Goal: Find specific page/section: Find specific page/section

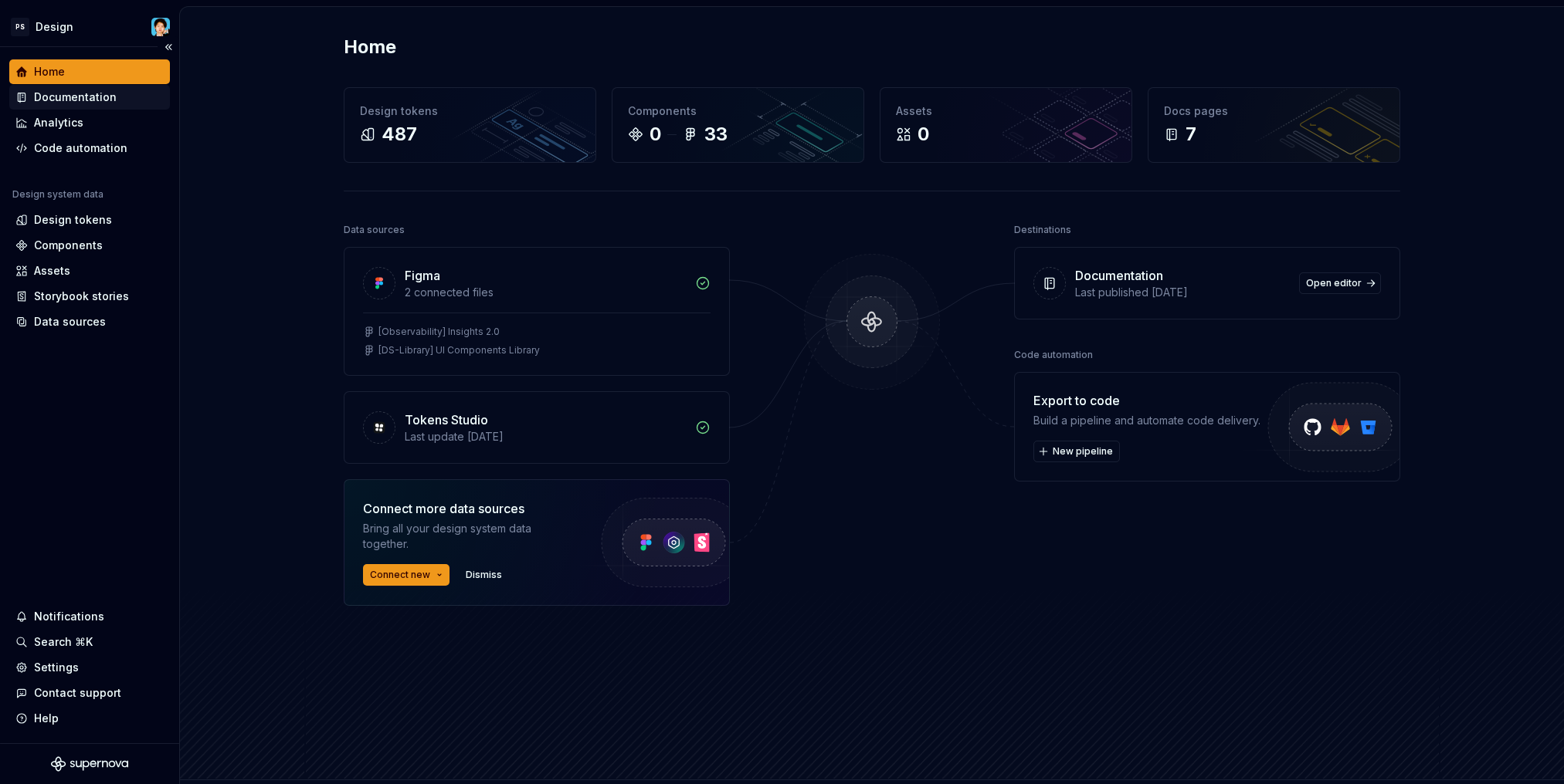
click at [94, 101] on div "Documentation" at bounding box center [75, 97] width 83 height 15
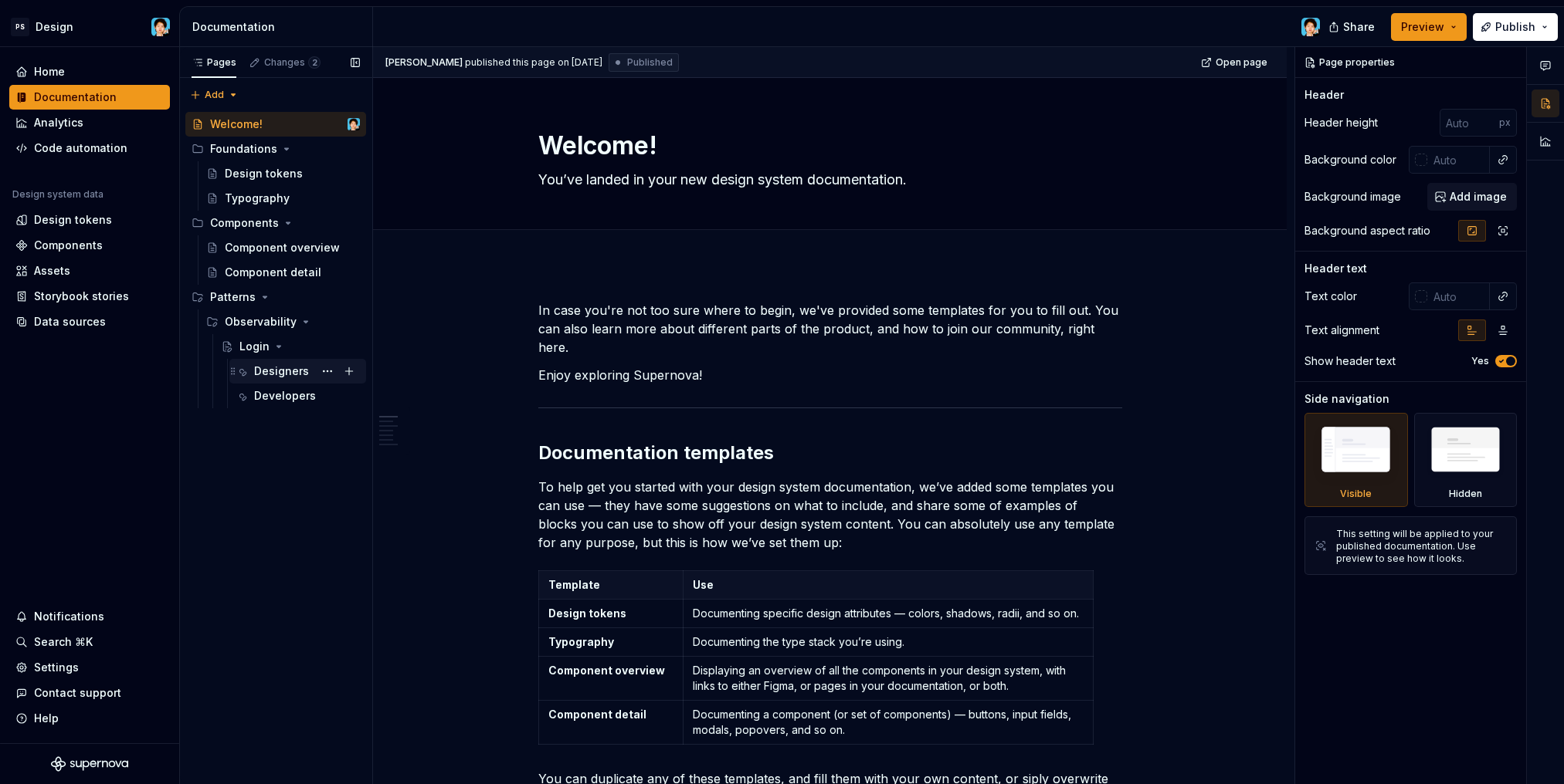
click at [288, 368] on div "Designers" at bounding box center [282, 372] width 55 height 15
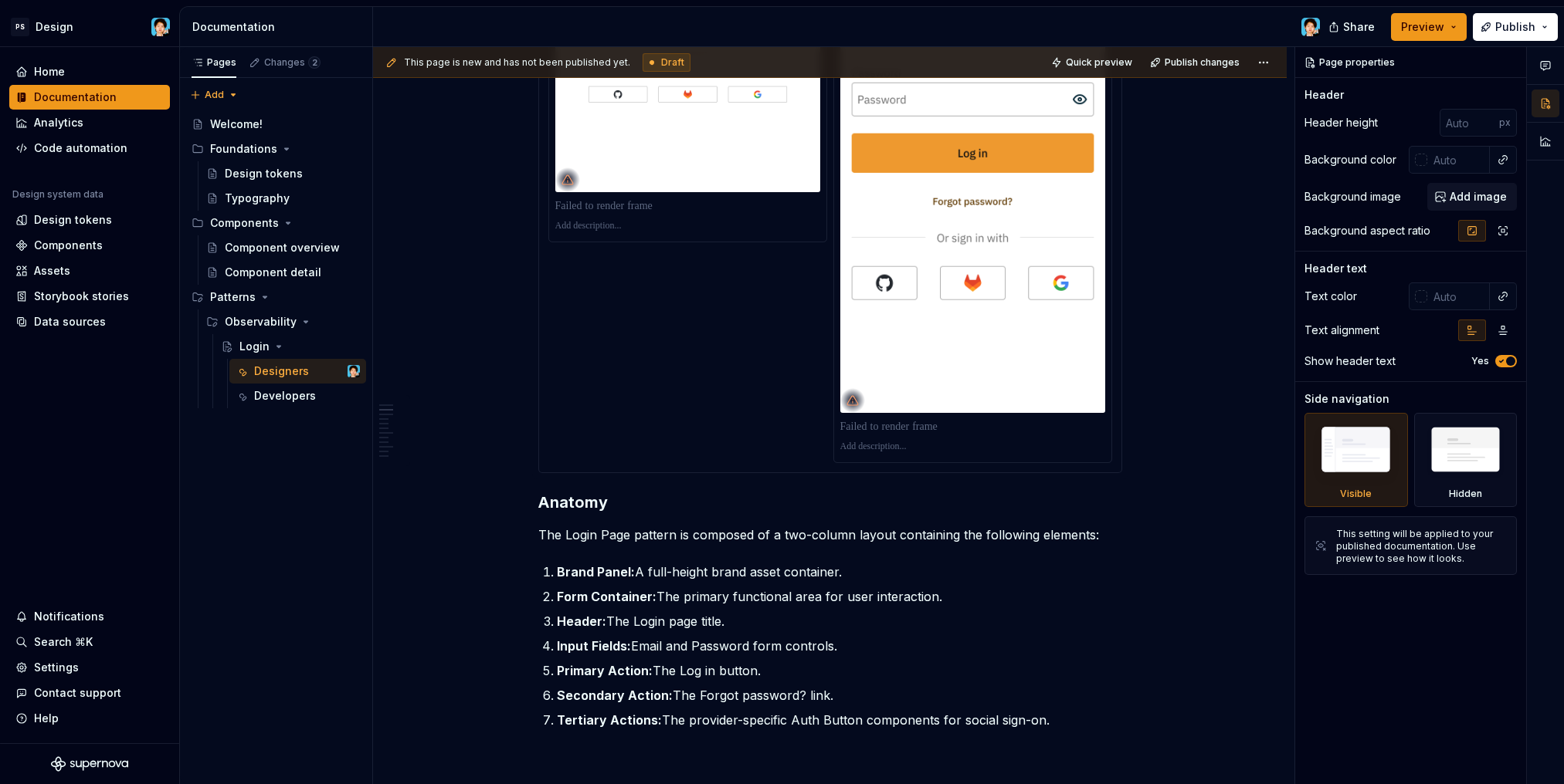
scroll to position [897, 0]
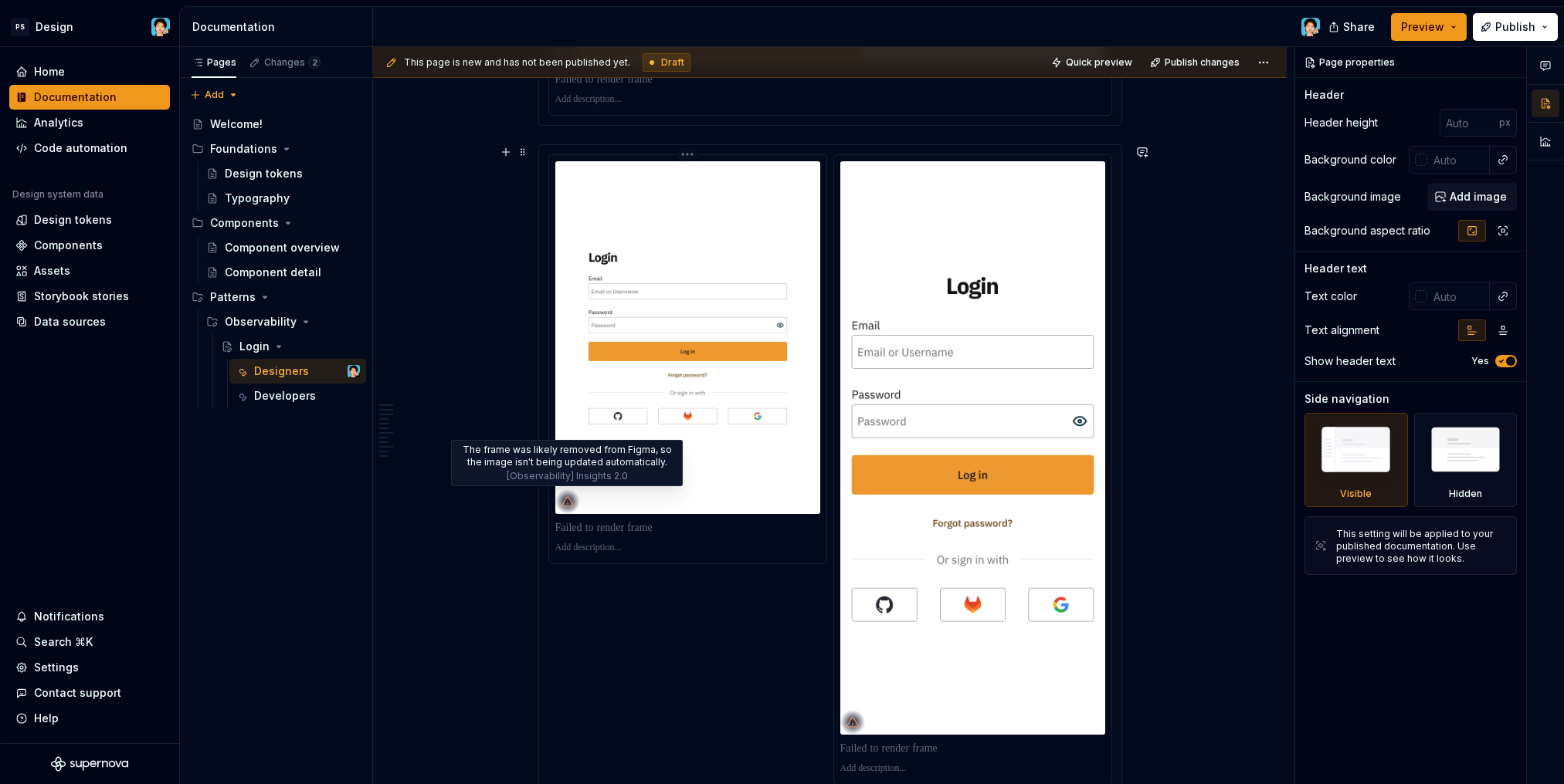
click at [568, 505] on icon at bounding box center [567, 501] width 12 height 12
type textarea "*"
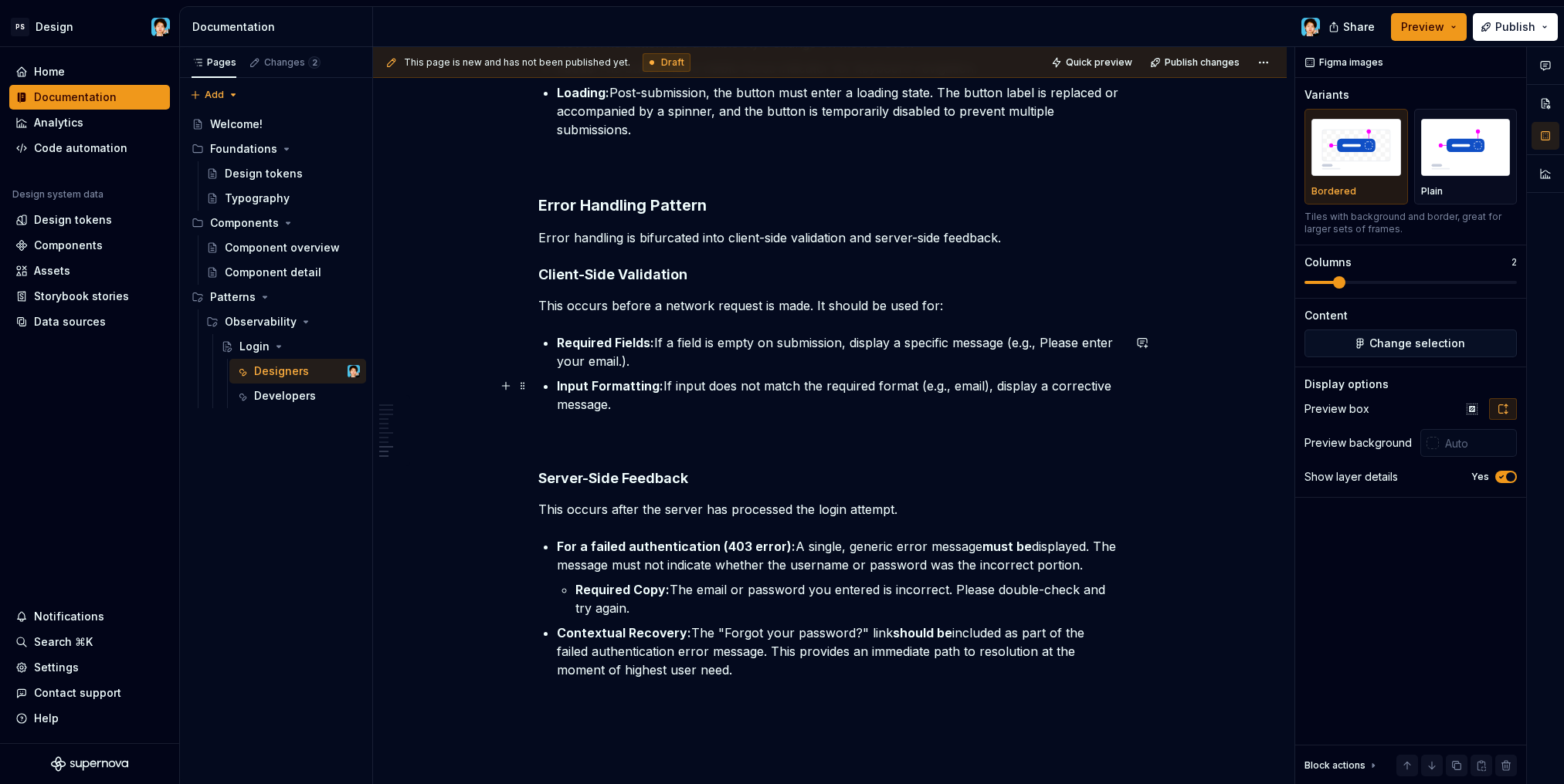
scroll to position [3547, 0]
